Goal: Task Accomplishment & Management: Manage account settings

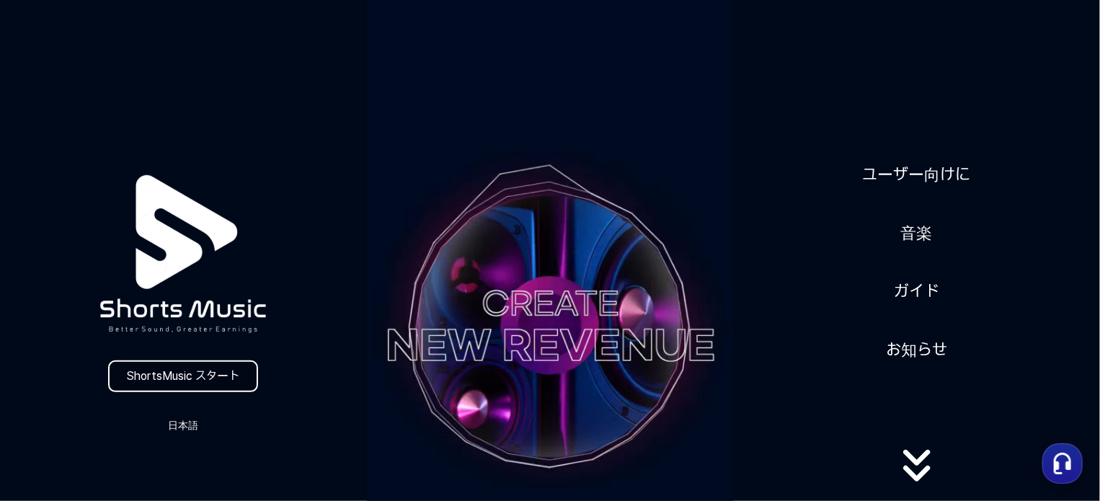
click at [210, 376] on link "ShortsMusic スタート" at bounding box center [183, 376] width 150 height 32
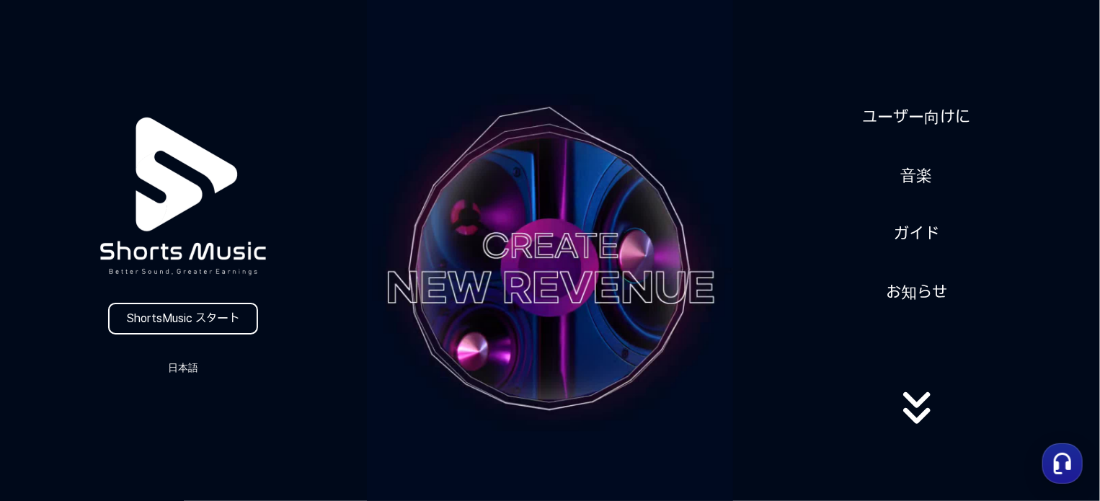
scroll to position [144, 0]
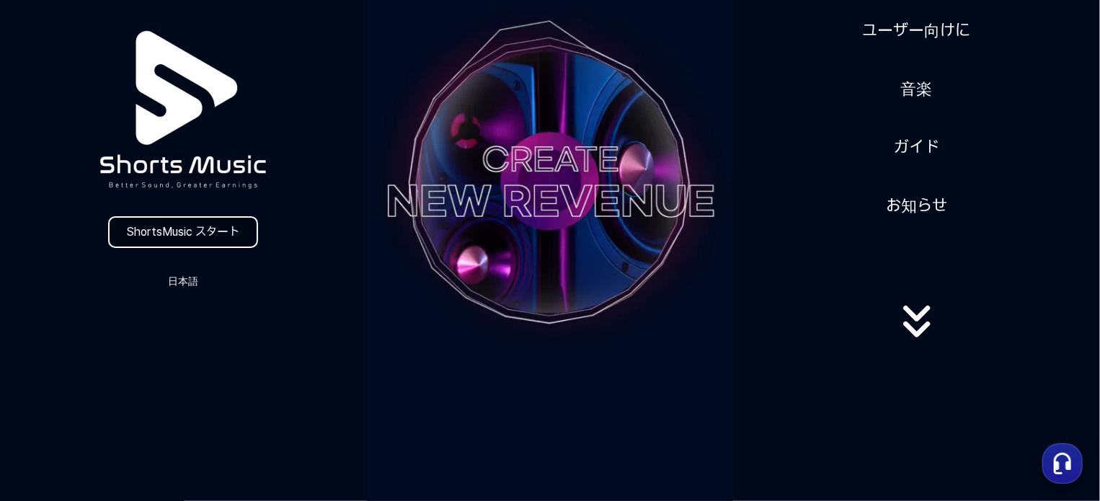
click at [190, 232] on link "ShortsMusic スタート" at bounding box center [183, 232] width 150 height 32
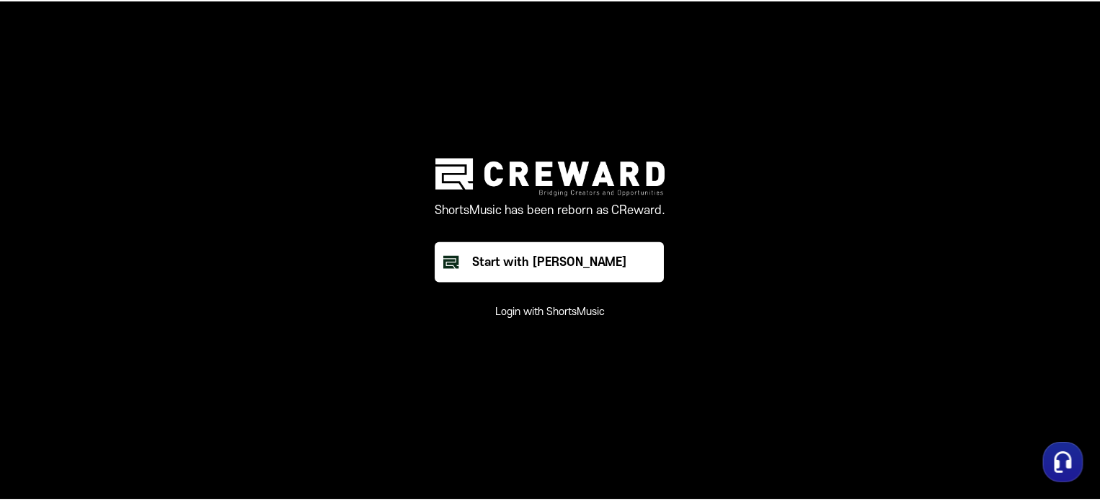
scroll to position [144, 0]
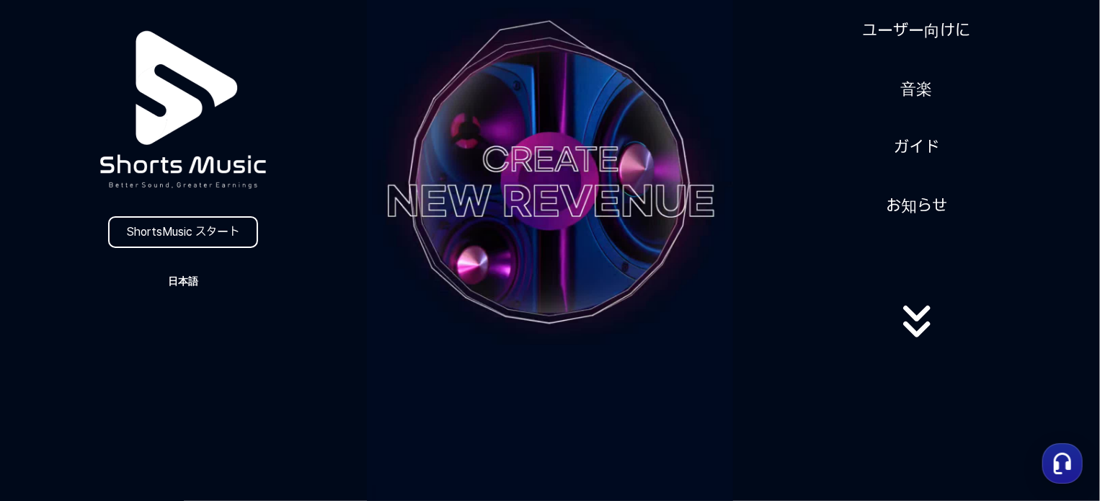
click at [188, 277] on button "日本語" at bounding box center [182, 281] width 69 height 20
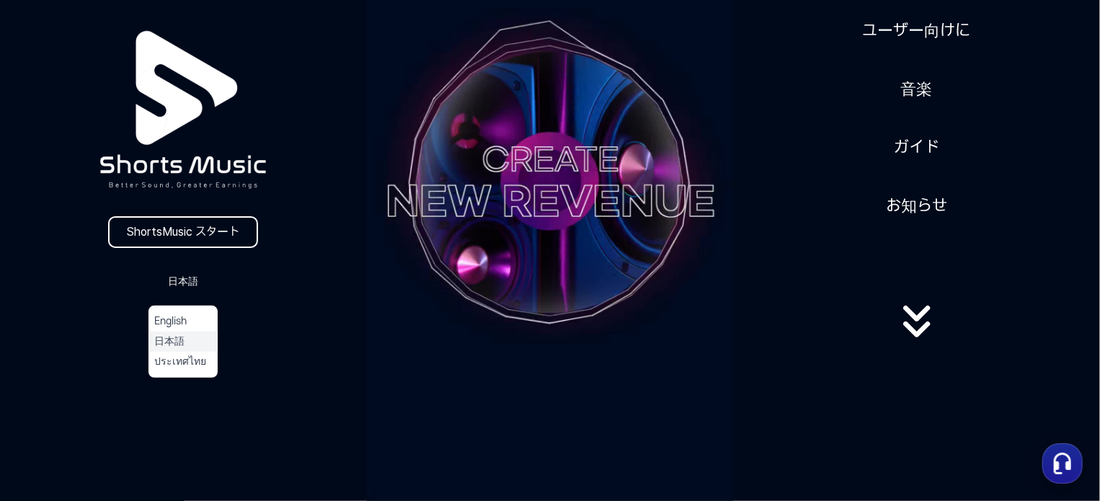
click at [182, 337] on button "日本語" at bounding box center [183, 341] width 58 height 14
click at [205, 228] on link "ShortsMusic スタート" at bounding box center [183, 232] width 150 height 32
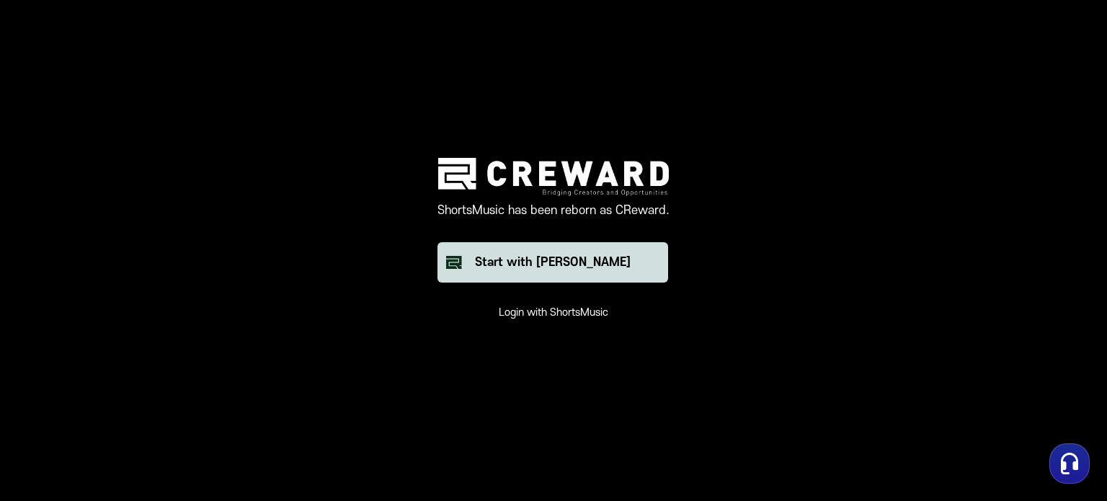
click at [552, 267] on div "Start with [PERSON_NAME]" at bounding box center [553, 262] width 156 height 17
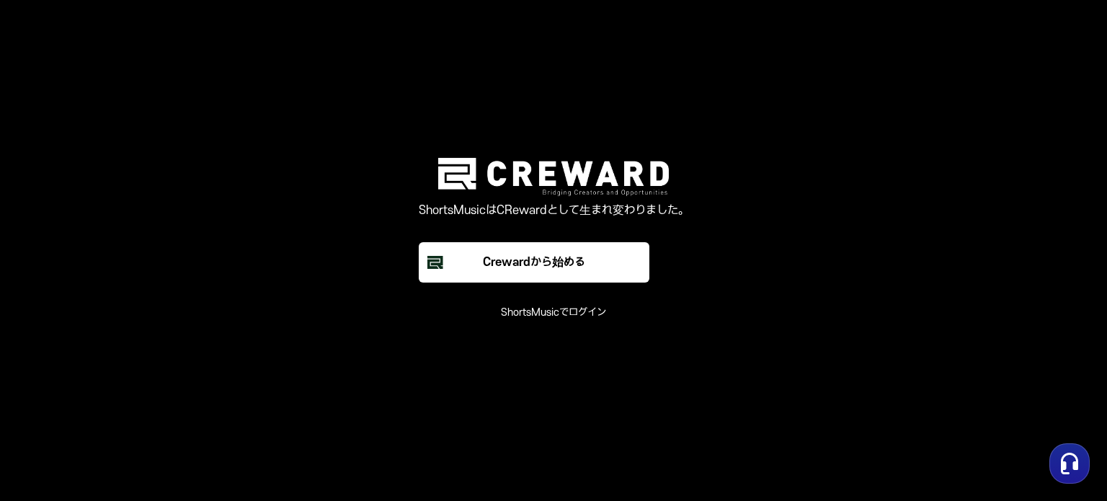
click at [543, 308] on font "ShortsMusicでログイン" at bounding box center [553, 312] width 105 height 12
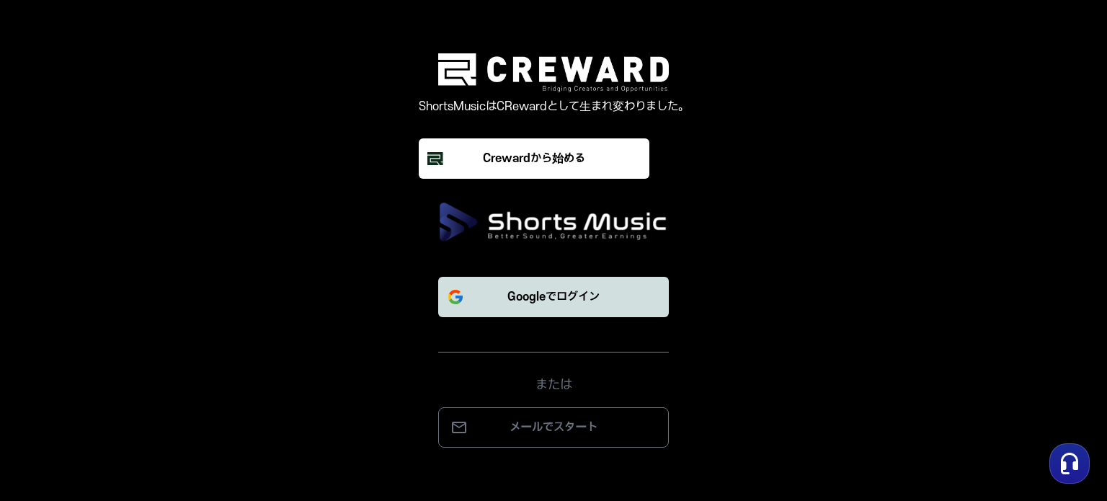
click at [533, 293] on font "Googleでログイン" at bounding box center [553, 296] width 92 height 13
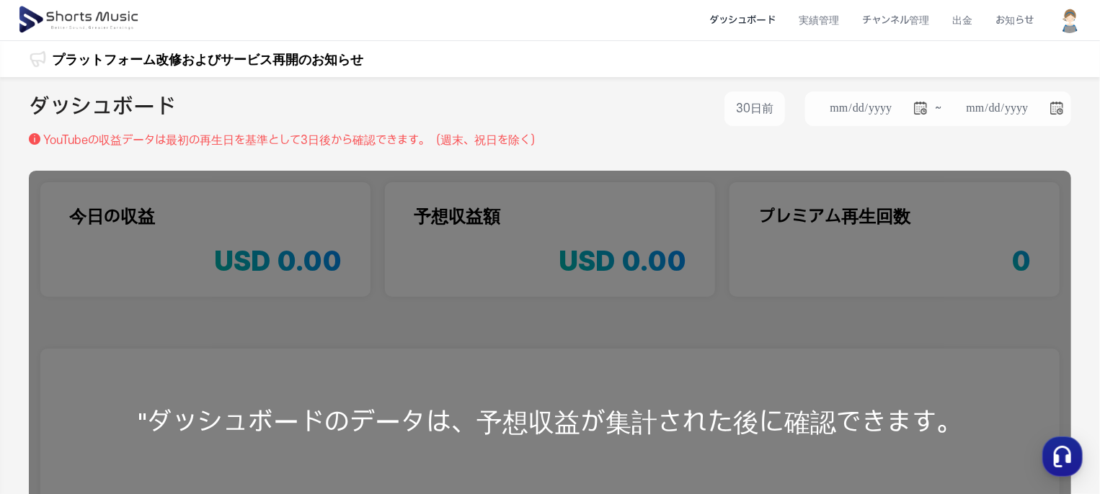
click at [1075, 24] on img at bounding box center [1069, 20] width 26 height 26
click at [1000, 86] on link "マイページ" at bounding box center [1018, 85] width 115 height 26
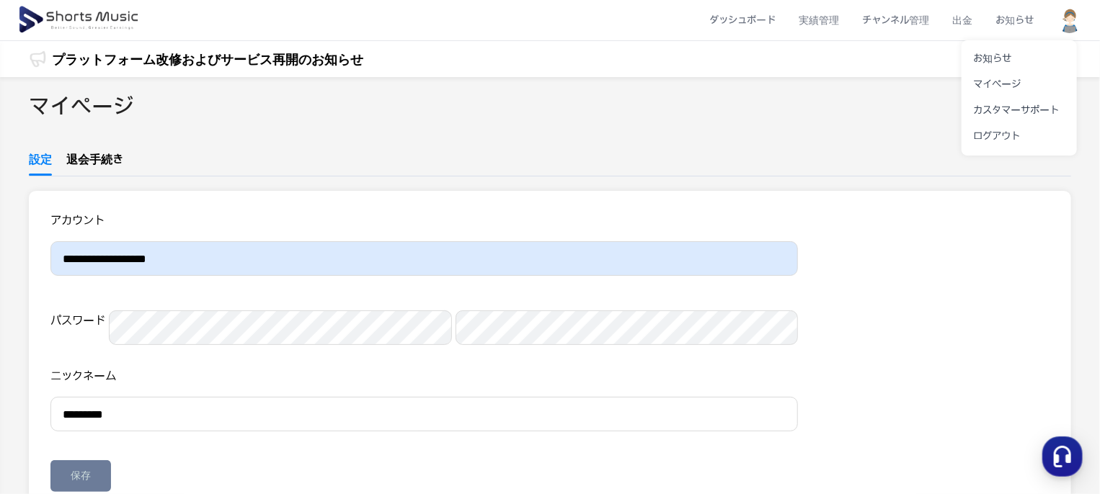
click at [81, 11] on button at bounding box center [550, 247] width 1100 height 494
click at [743, 20] on li "ダッシュボード" at bounding box center [741, 20] width 89 height 38
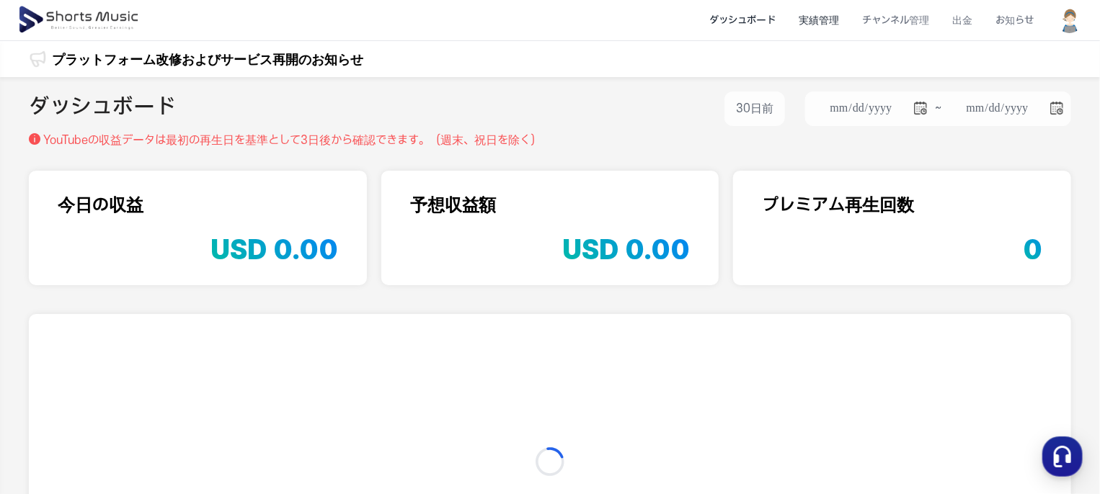
click at [832, 19] on li "実績管理" at bounding box center [818, 20] width 63 height 38
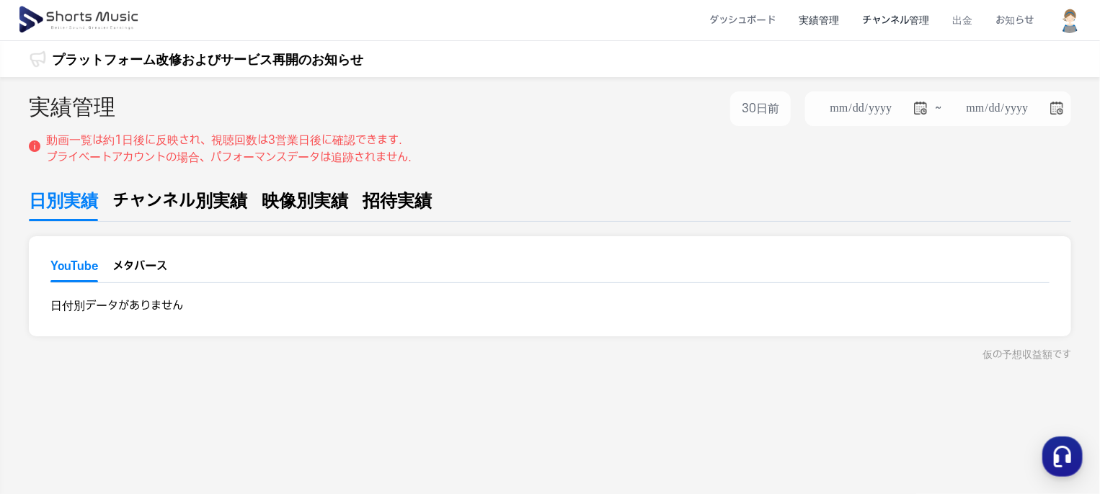
click at [893, 19] on li "チャンネル管理" at bounding box center [895, 20] width 90 height 38
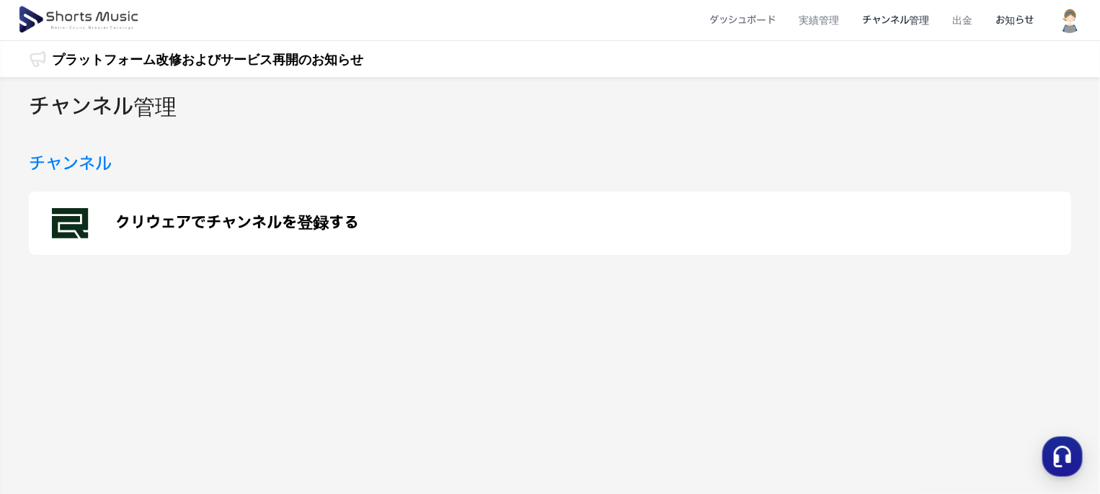
click at [1028, 18] on li "お知らせ" at bounding box center [1014, 20] width 61 height 38
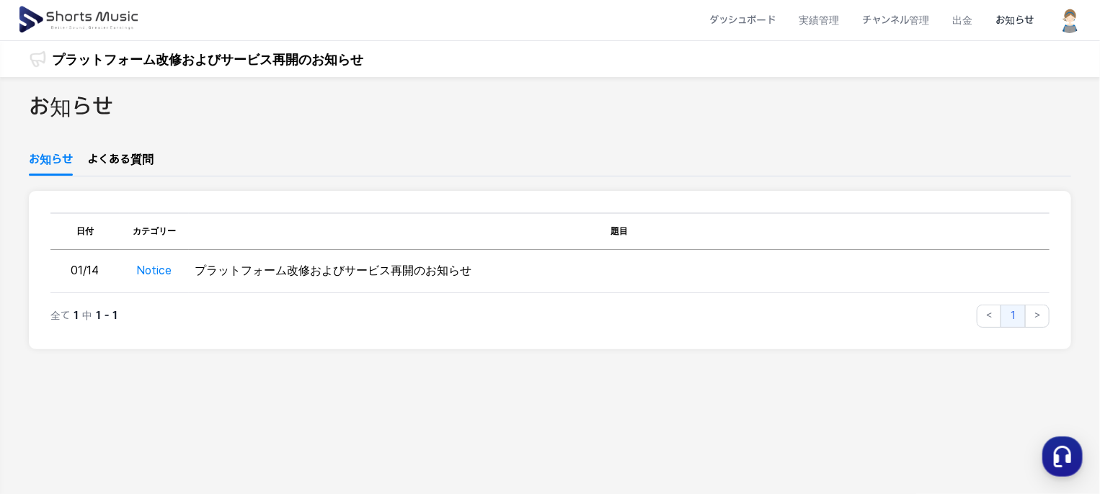
click at [85, 17] on img at bounding box center [79, 20] width 125 height 40
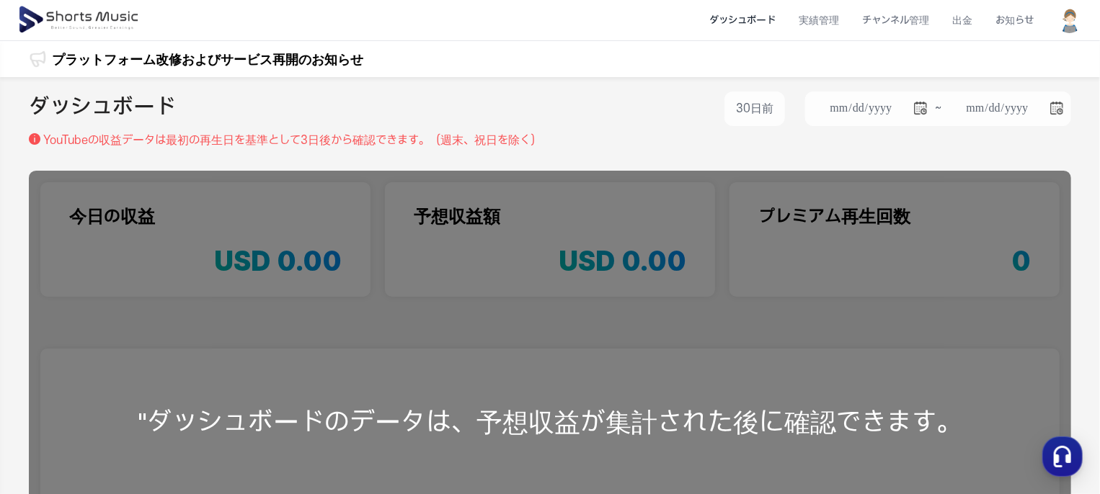
click at [1069, 27] on img at bounding box center [1069, 20] width 26 height 26
click at [1005, 83] on link "マイページ" at bounding box center [1018, 85] width 115 height 26
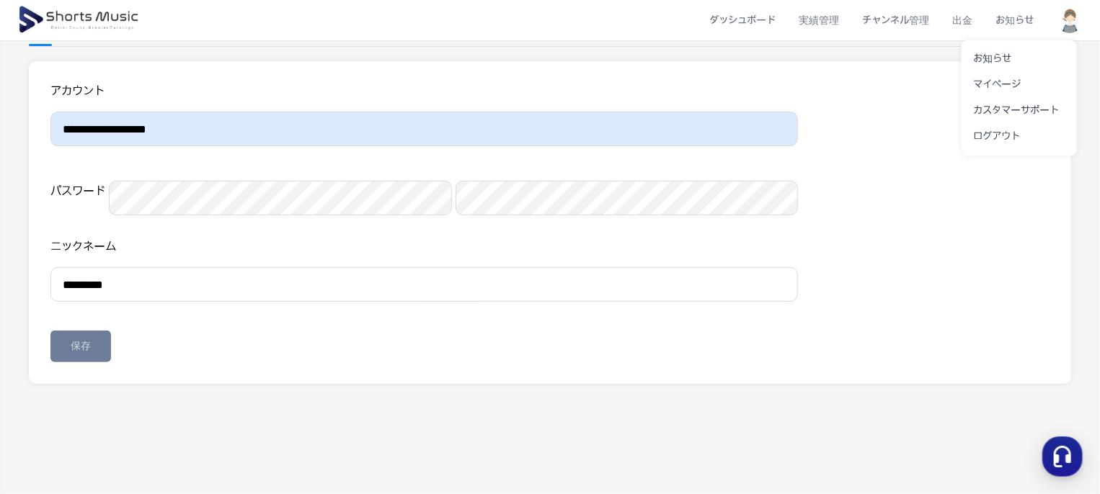
scroll to position [144, 0]
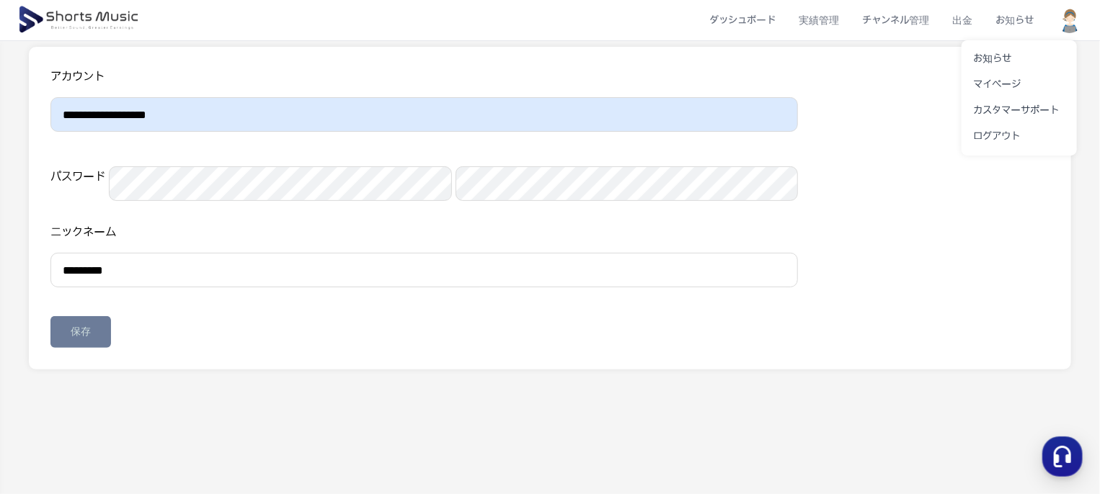
drag, startPoint x: 159, startPoint y: 336, endPoint x: 109, endPoint y: 325, distance: 51.0
click at [147, 334] on button at bounding box center [550, 247] width 1100 height 494
click at [130, 287] on input "*********" at bounding box center [423, 270] width 747 height 35
click at [79, 339] on div "保存" at bounding box center [81, 332] width 20 height 14
click at [88, 339] on div "保存" at bounding box center [81, 332] width 20 height 14
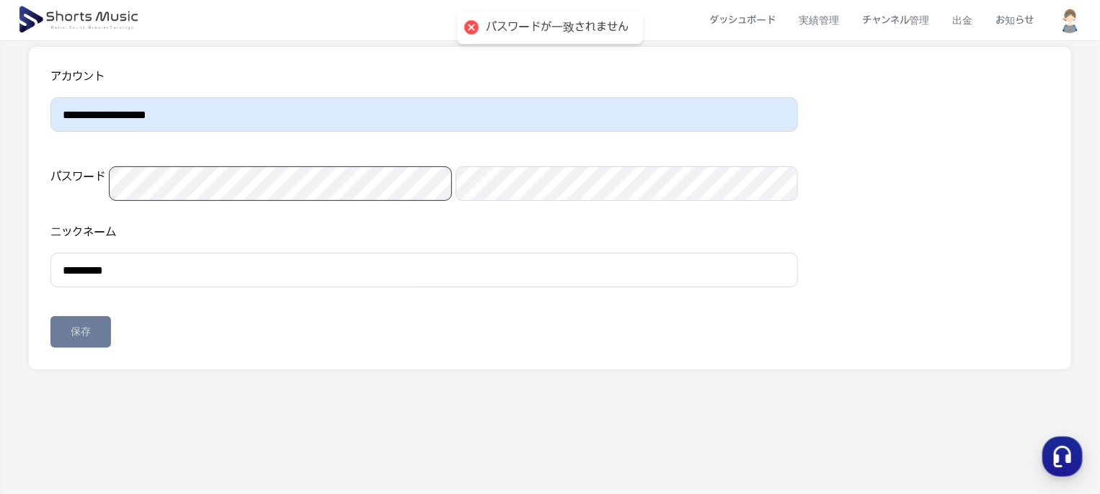
click at [0, 205] on div "**********" at bounding box center [550, 228] width 1100 height 591
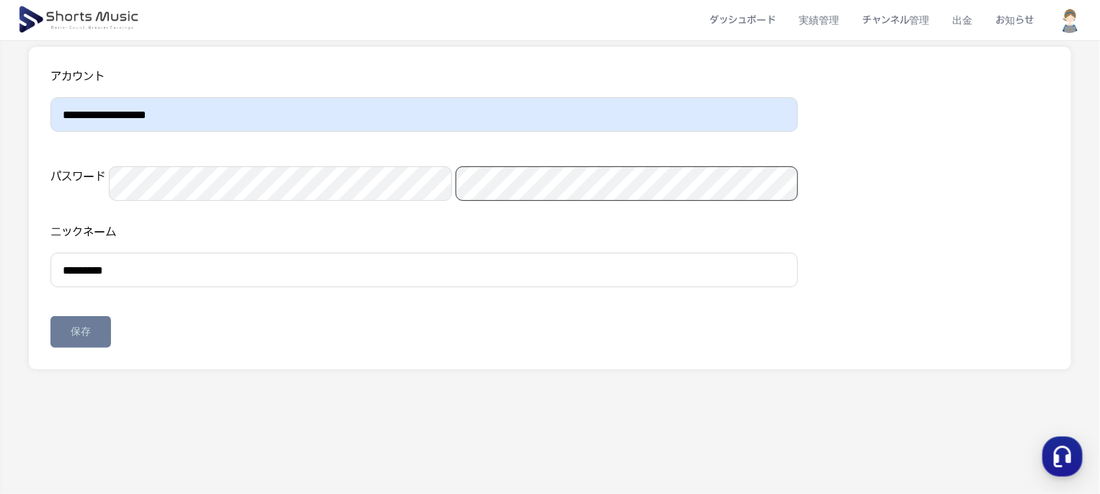
click at [0, 238] on div "**********" at bounding box center [550, 228] width 1100 height 591
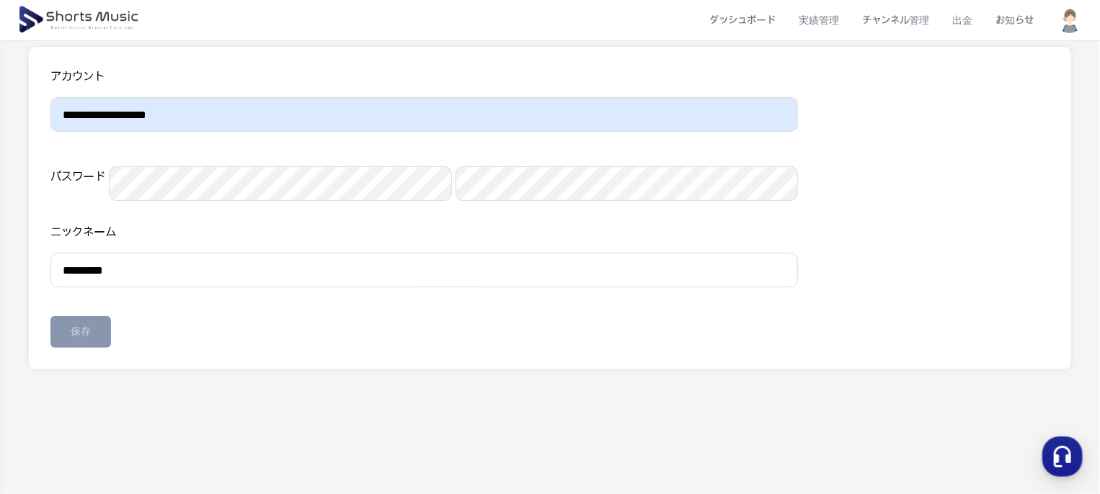
click at [82, 339] on div "保存" at bounding box center [81, 332] width 20 height 14
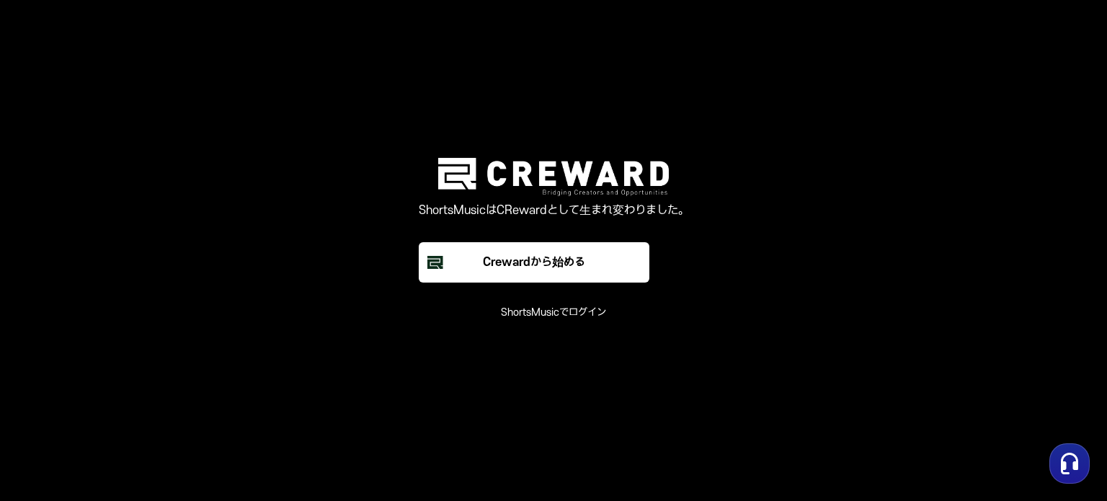
click at [543, 310] on font "ShortsMusicでログイン" at bounding box center [553, 312] width 105 height 12
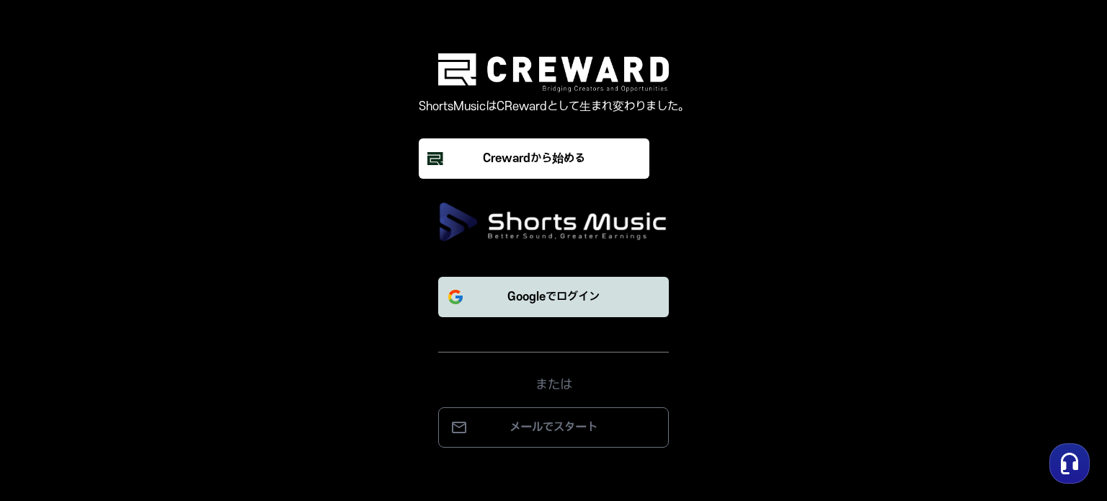
click at [536, 294] on font "Googleでログイン" at bounding box center [553, 296] width 92 height 13
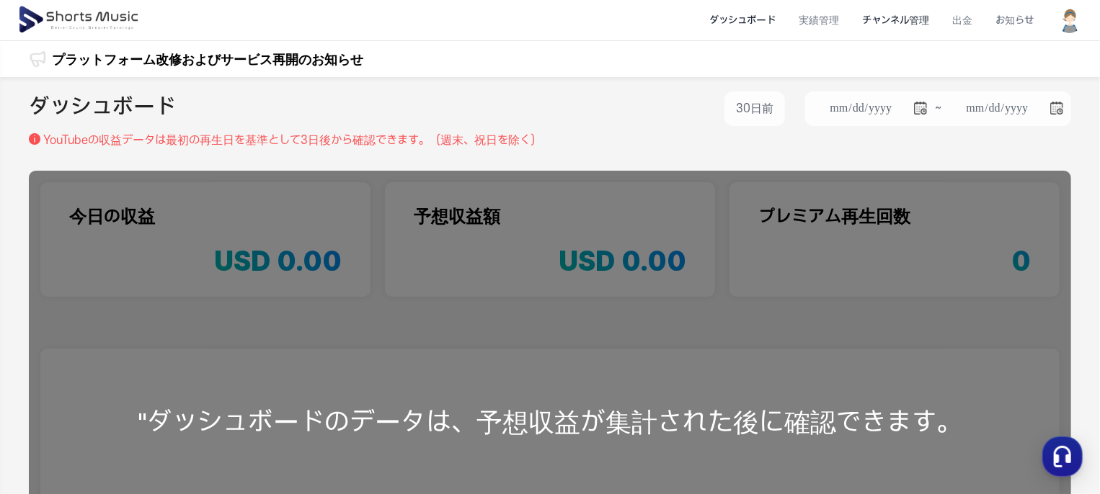
click at [896, 17] on li "チャンネル管理" at bounding box center [895, 20] width 90 height 38
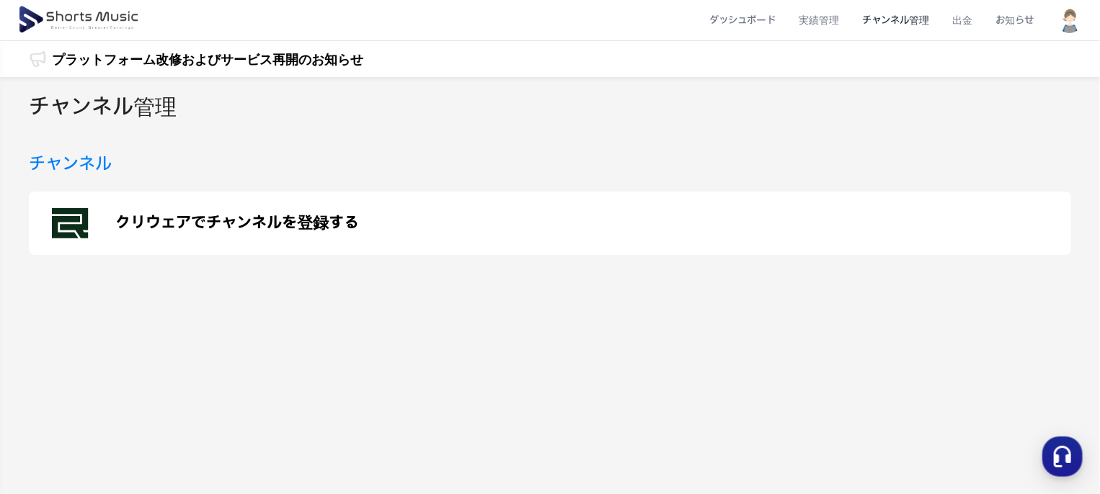
click at [267, 224] on p "クリウェアでチャンネルを登録する" at bounding box center [237, 223] width 244 height 17
click at [254, 224] on p "クリウェアでチャンネルを登録する" at bounding box center [237, 223] width 244 height 17
click at [1009, 20] on li "お知らせ" at bounding box center [1014, 20] width 61 height 38
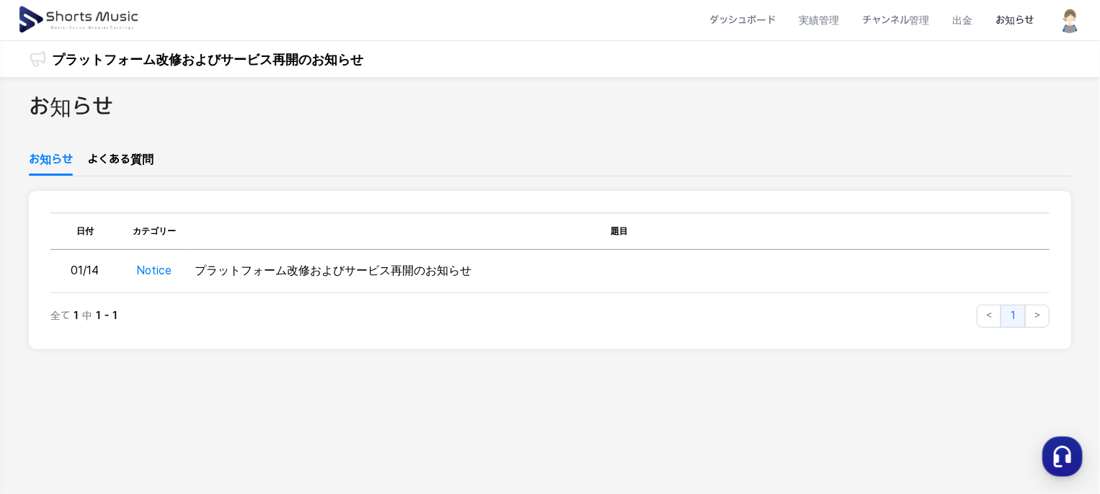
click at [96, 12] on img at bounding box center [79, 20] width 125 height 40
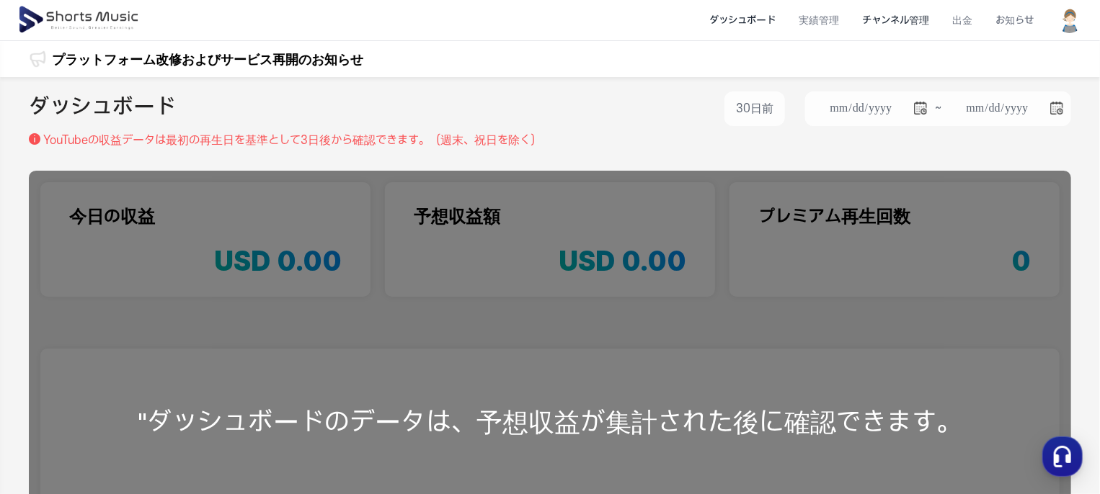
click at [919, 19] on li "チャンネル管理" at bounding box center [895, 20] width 90 height 38
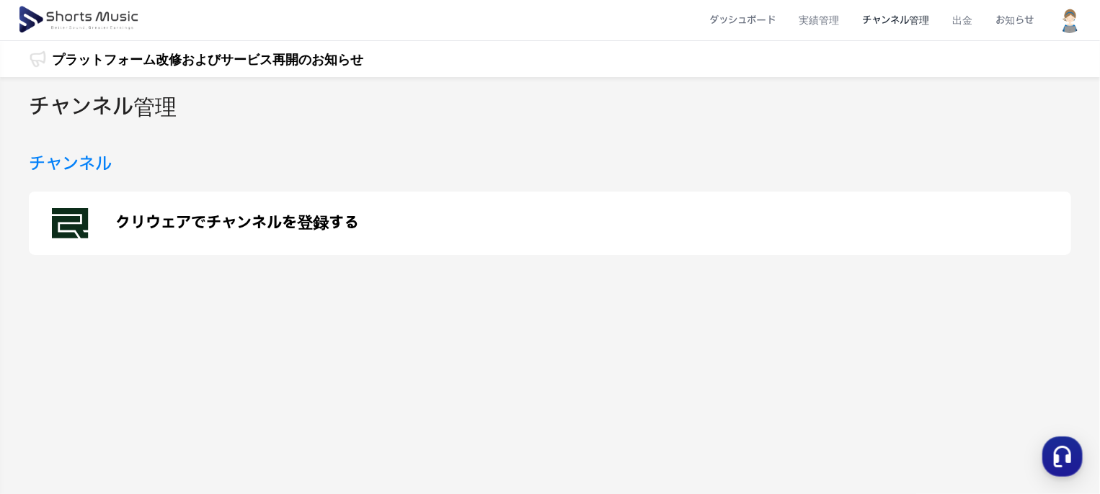
click at [203, 220] on p "クリウェアでチャンネルを登録する" at bounding box center [237, 223] width 244 height 17
click at [68, 162] on h3 "チャンネル" at bounding box center [70, 164] width 83 height 26
click at [118, 99] on h2 "チャンネル管理" at bounding box center [103, 108] width 148 height 32
click at [826, 22] on li "実績管理" at bounding box center [818, 20] width 63 height 38
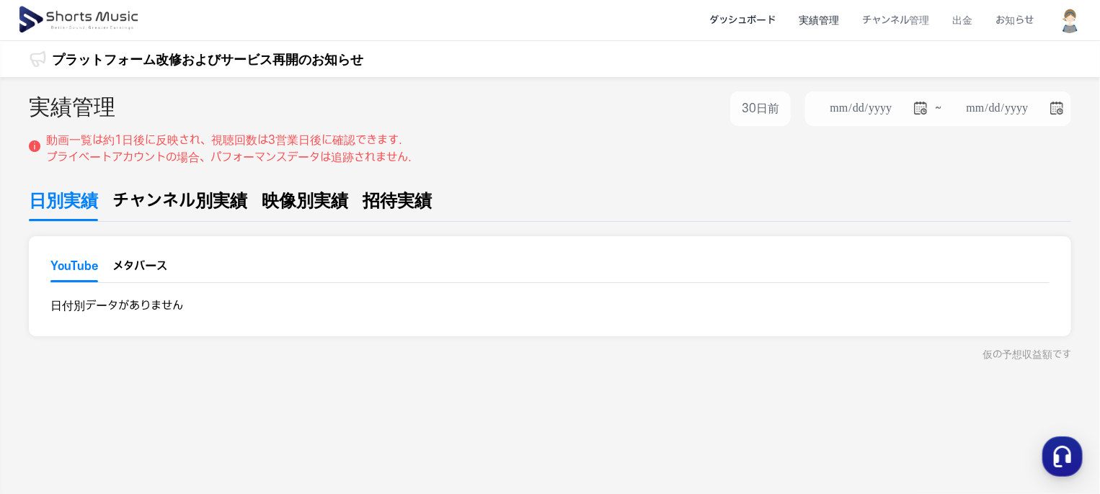
click at [762, 22] on li "ダッシュボード" at bounding box center [741, 20] width 89 height 38
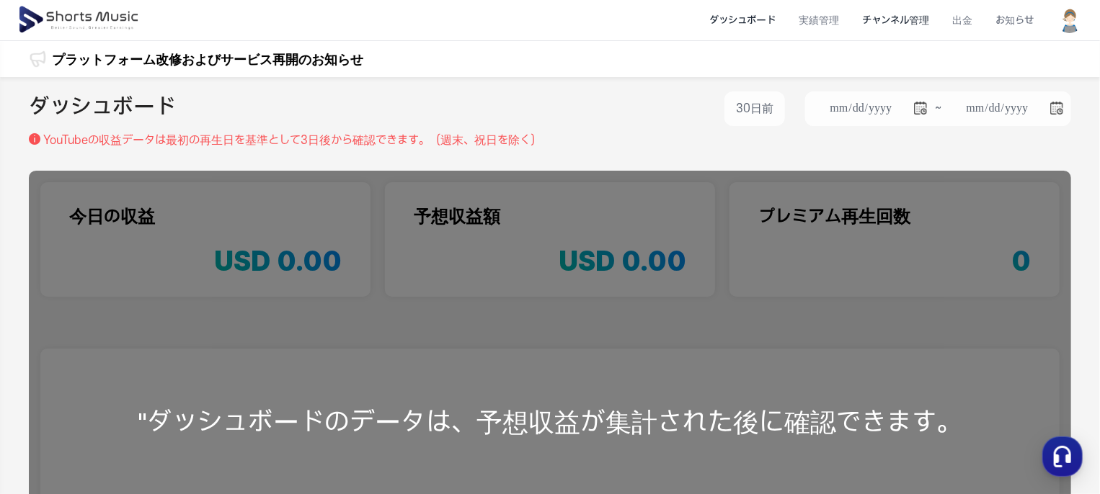
click at [898, 18] on li "チャンネル管理" at bounding box center [895, 20] width 90 height 38
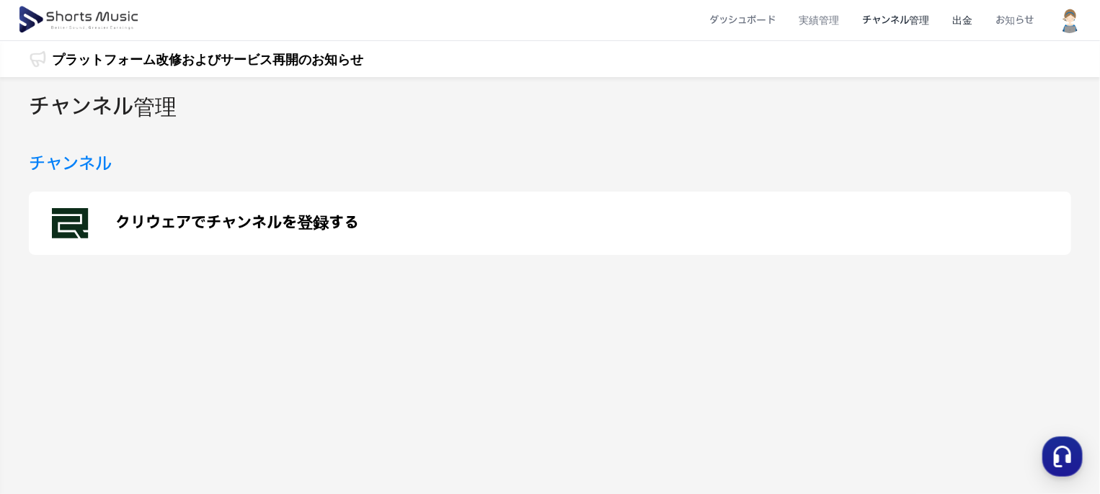
click at [971, 18] on li "出金" at bounding box center [961, 20] width 43 height 38
click at [1017, 19] on li "お知らせ" at bounding box center [1014, 20] width 61 height 38
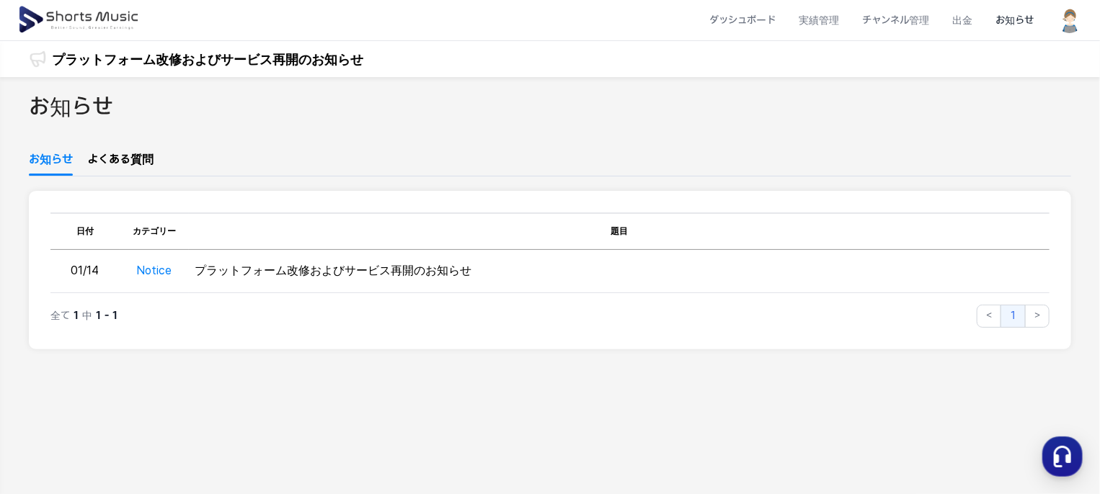
click at [1082, 21] on img at bounding box center [1069, 20] width 26 height 26
click at [1017, 83] on link "マイページ" at bounding box center [1018, 85] width 115 height 26
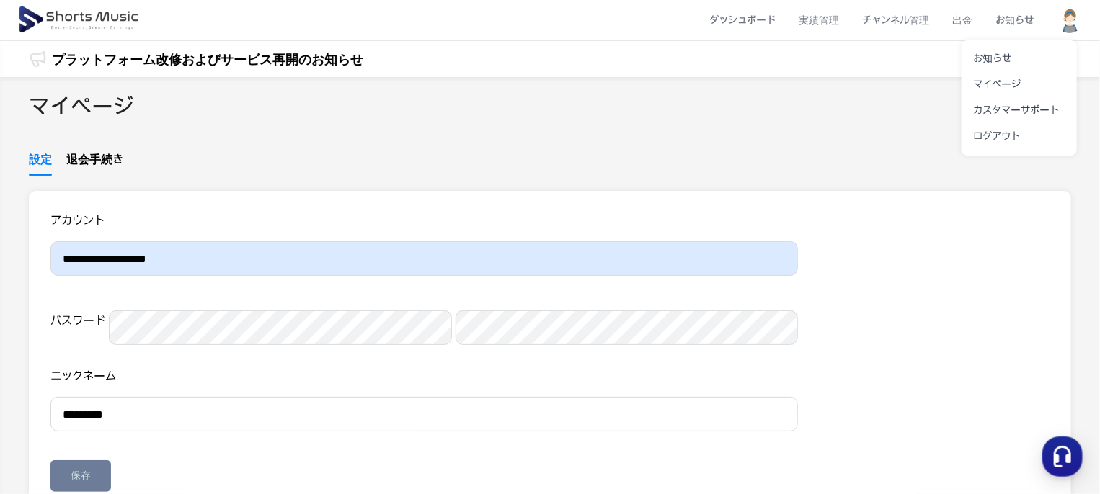
click at [115, 16] on button at bounding box center [550, 247] width 1100 height 494
click at [757, 22] on li "ダッシュボード" at bounding box center [741, 20] width 89 height 38
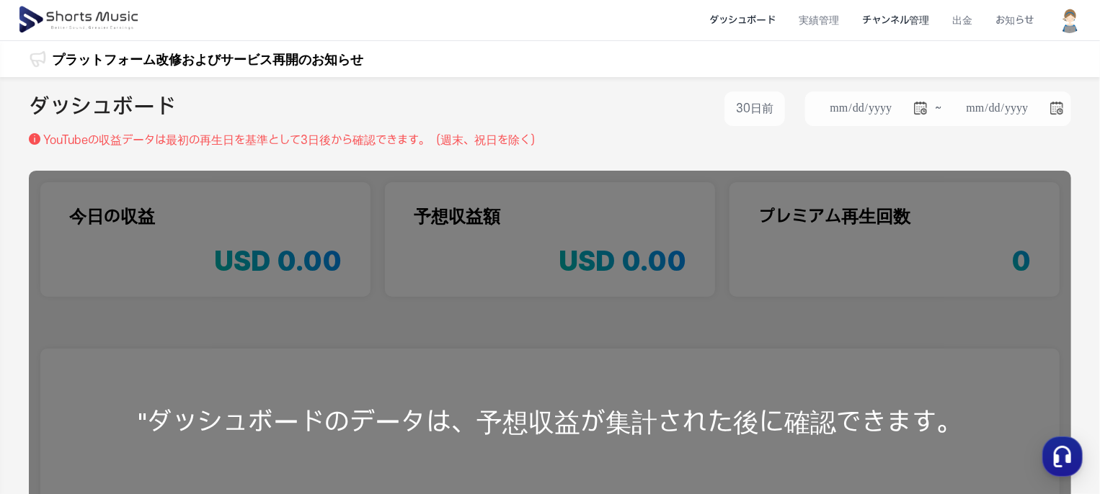
click at [891, 22] on li "チャンネル管理" at bounding box center [895, 20] width 90 height 38
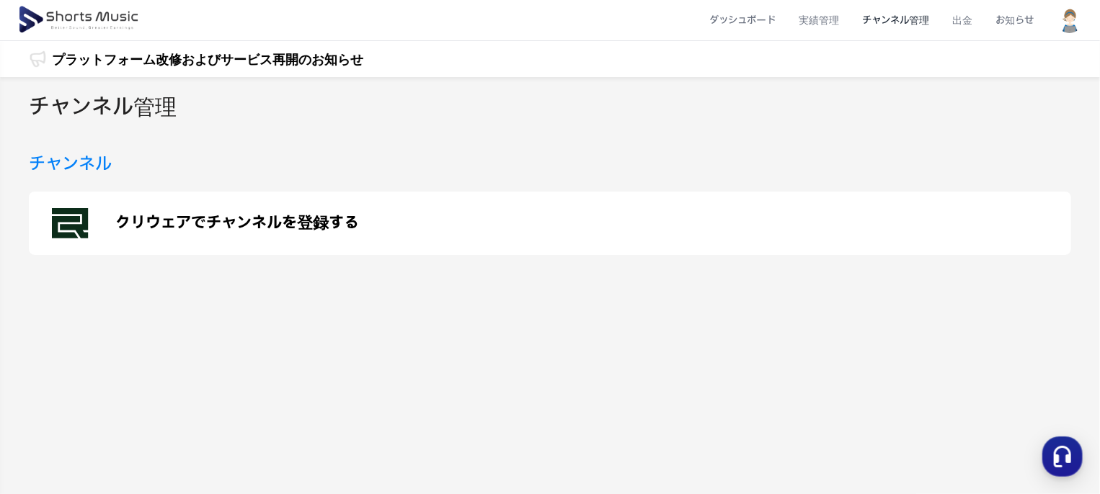
click at [81, 171] on h3 "チャンネル" at bounding box center [70, 164] width 83 height 26
click at [133, 101] on h2 "チャンネル管理" at bounding box center [103, 108] width 148 height 32
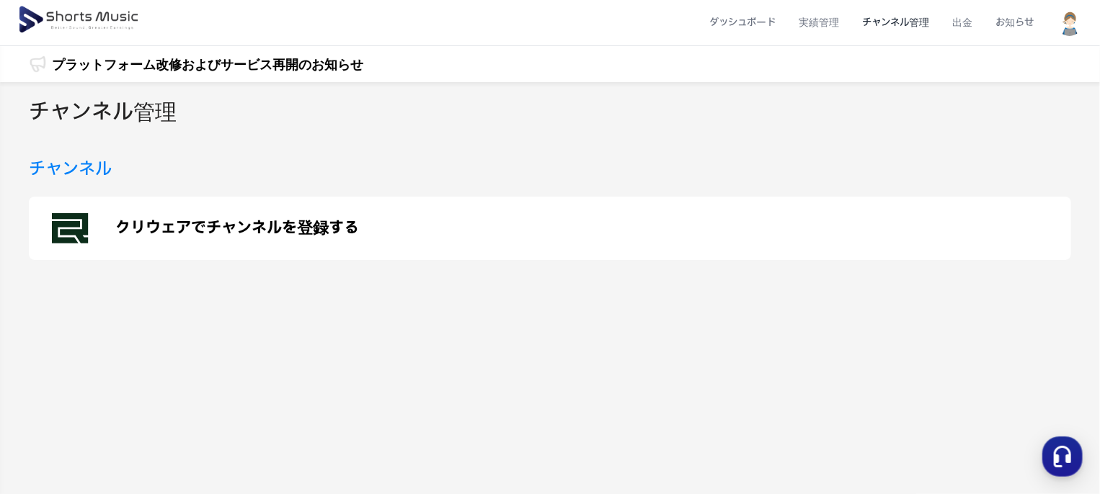
click at [268, 55] on link "プラットフォーム改修およびサービス再開のお知らせ" at bounding box center [207, 64] width 311 height 19
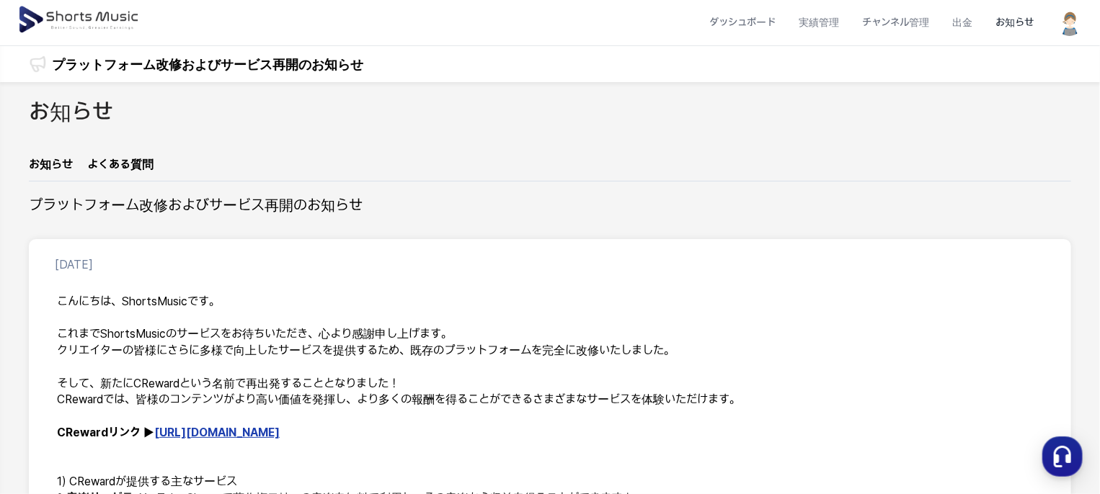
click at [102, 17] on img at bounding box center [79, 20] width 125 height 40
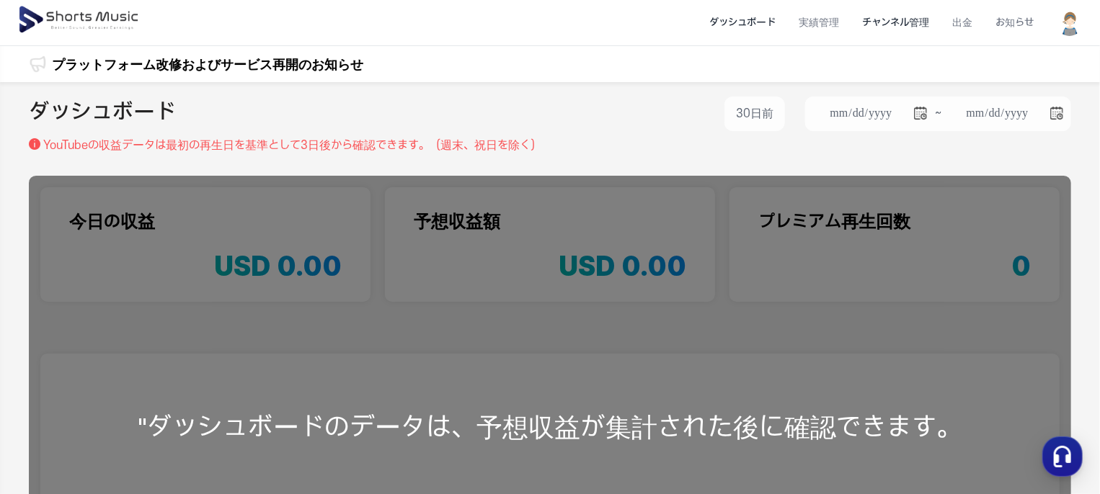
click at [905, 23] on li "チャンネル管理" at bounding box center [895, 23] width 90 height 38
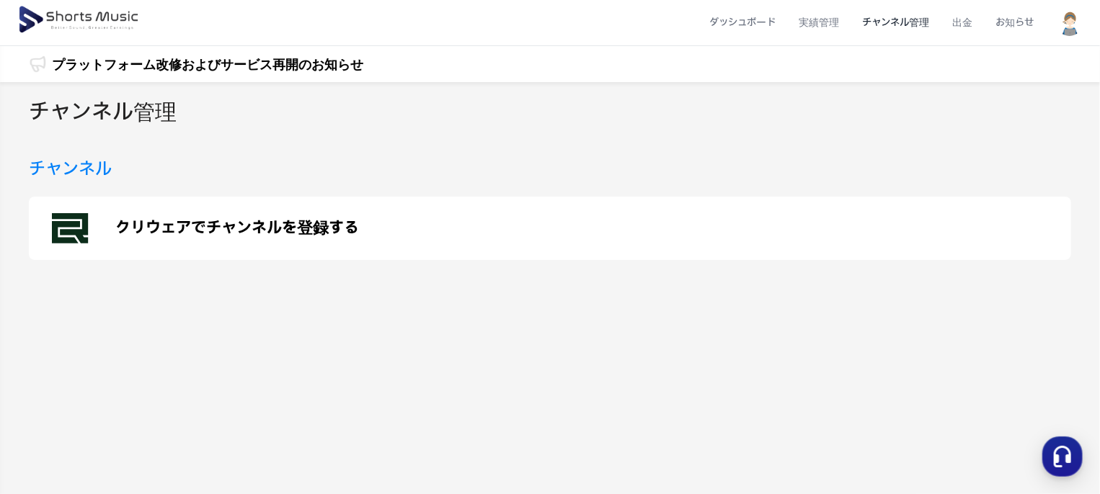
click at [159, 226] on p "クリウェアでチャンネルを登録する" at bounding box center [237, 228] width 244 height 17
